Goal: Navigation & Orientation: Find specific page/section

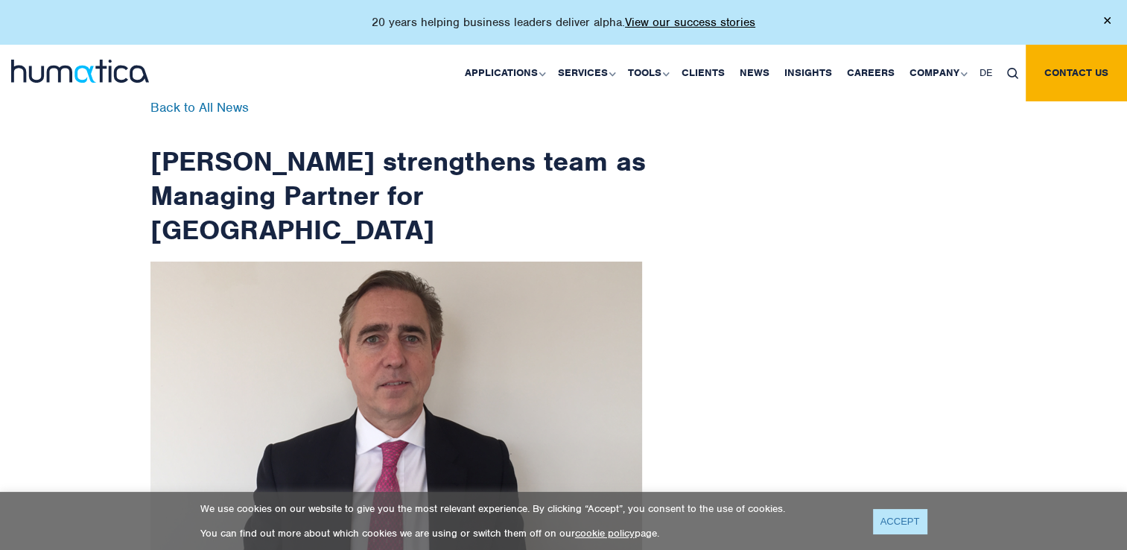
click at [892, 522] on link "ACCEPT" at bounding box center [900, 521] width 54 height 25
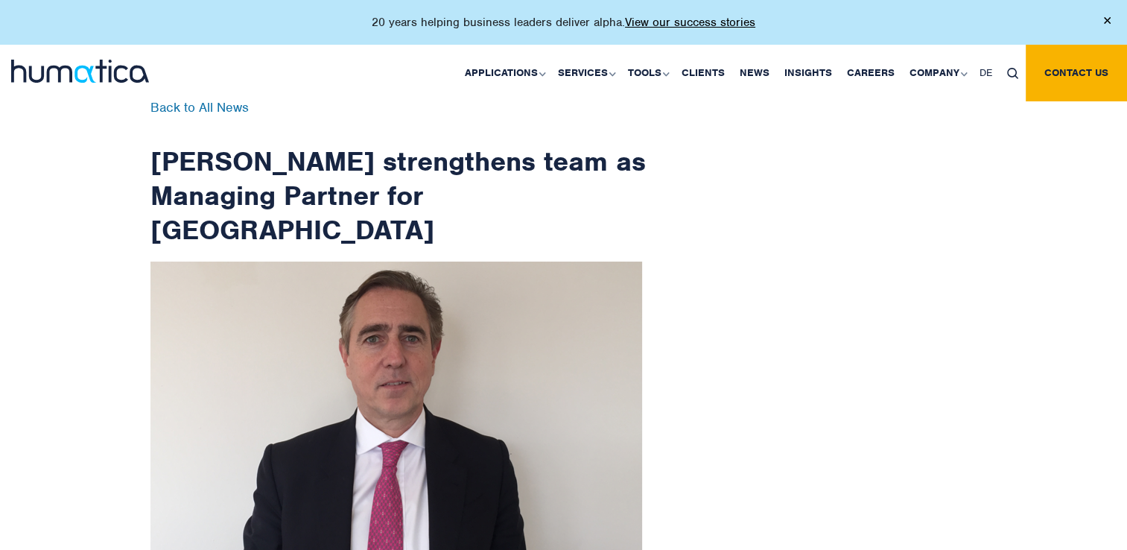
click at [646, 230] on div "Back to All News Patrick Mina strengthens team as Managing Partner for UK 25 Fe…" at bounding box center [422, 466] width 566 height 730
click at [912, 122] on link "About Humatica" at bounding box center [939, 126] width 185 height 35
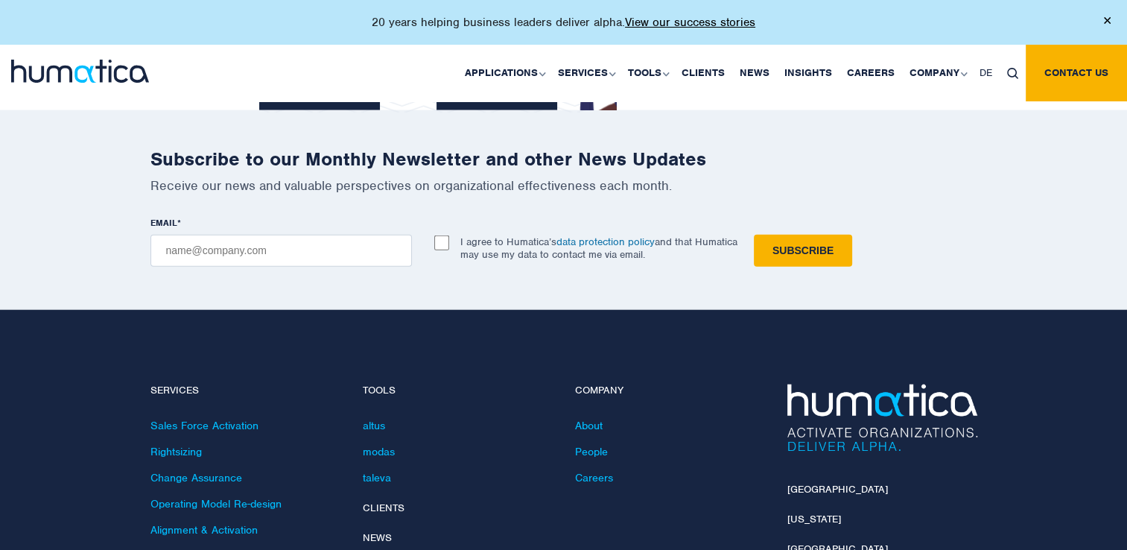
scroll to position [3545, 0]
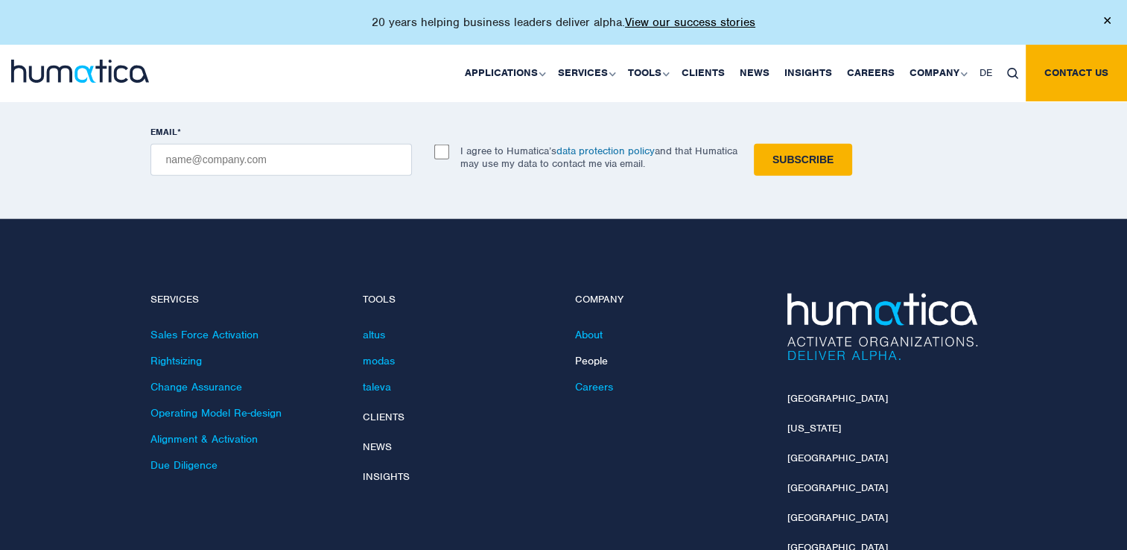
click at [589, 354] on link "People" at bounding box center [591, 360] width 33 height 13
